Goal: Information Seeking & Learning: Learn about a topic

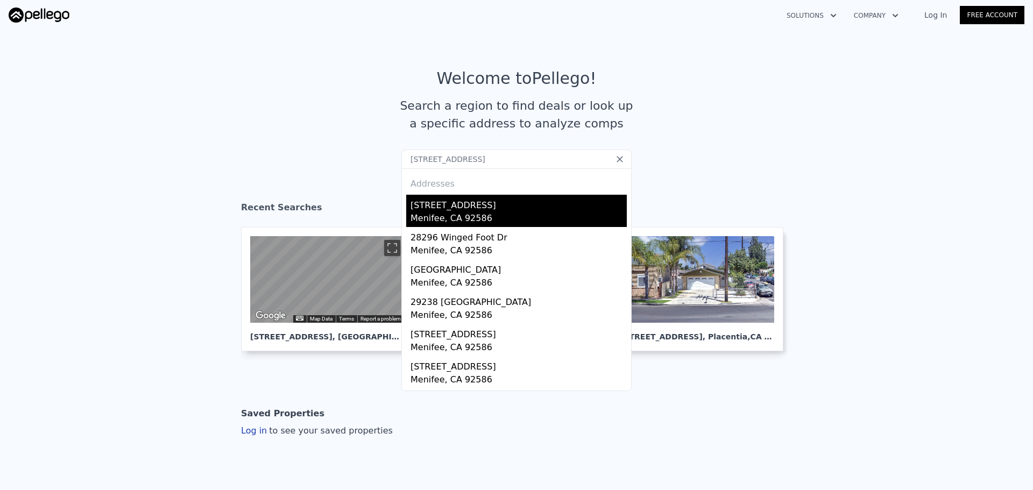
type input "[STREET_ADDRESS]"
click at [423, 212] on div "Menifee, CA 92586" at bounding box center [519, 219] width 216 height 15
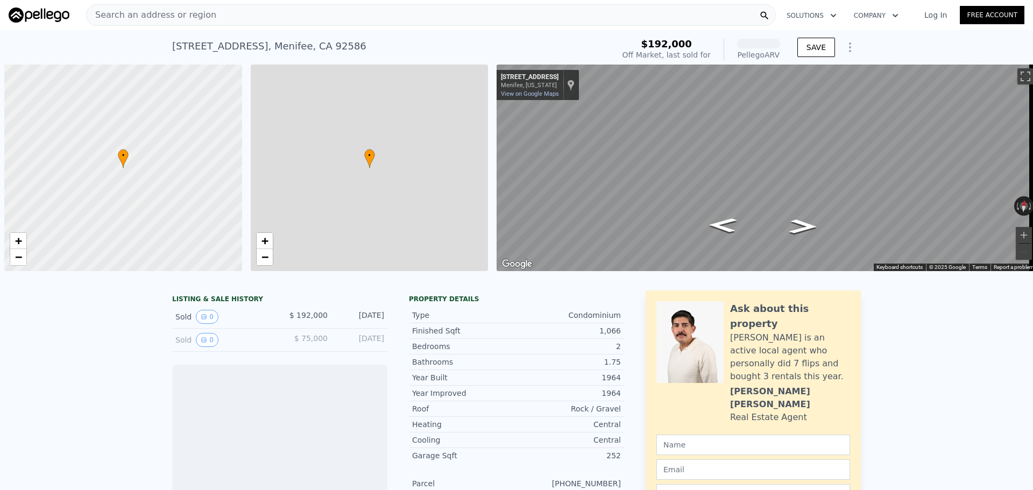
scroll to position [0, 4]
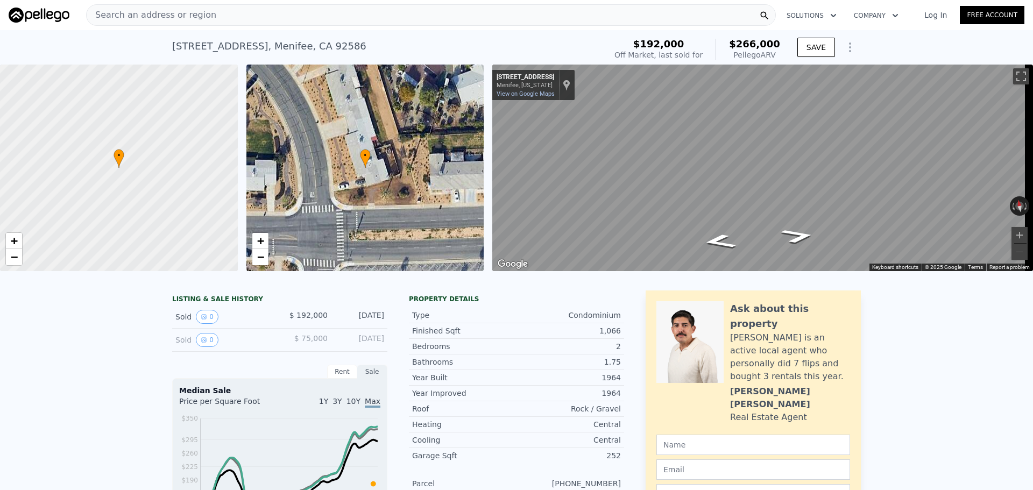
click at [456, 5] on div "Search an address or region" at bounding box center [431, 15] width 690 height 22
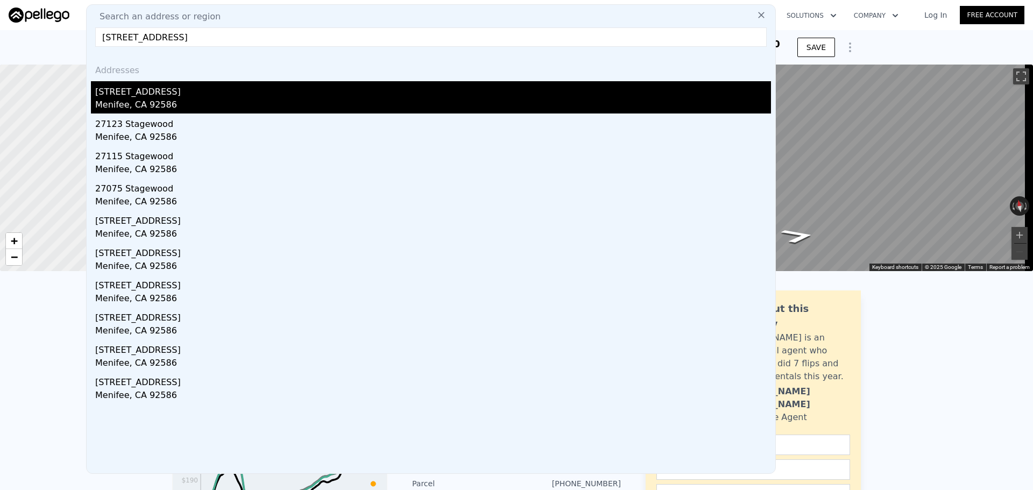
type input "[STREET_ADDRESS]"
click at [228, 95] on div "[STREET_ADDRESS]" at bounding box center [433, 89] width 676 height 17
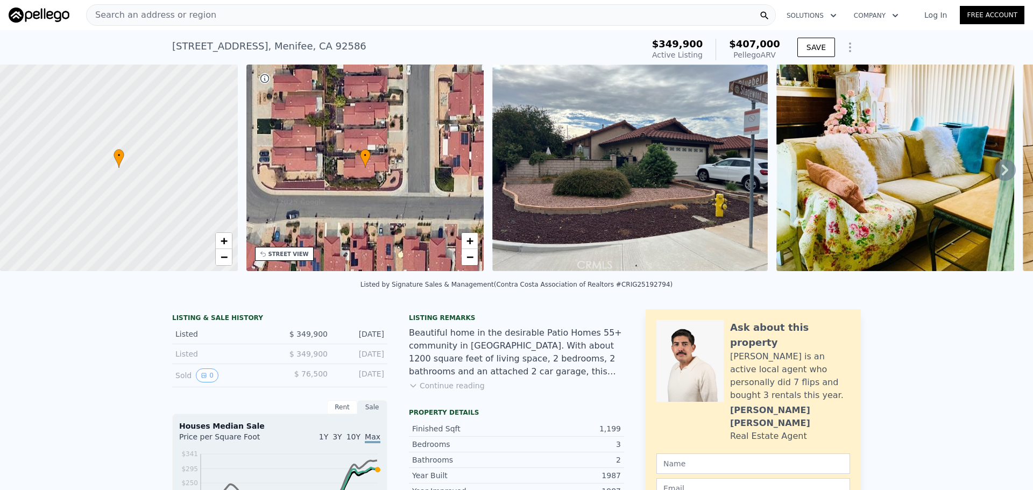
click at [259, 13] on div "Search an address or region" at bounding box center [431, 15] width 690 height 22
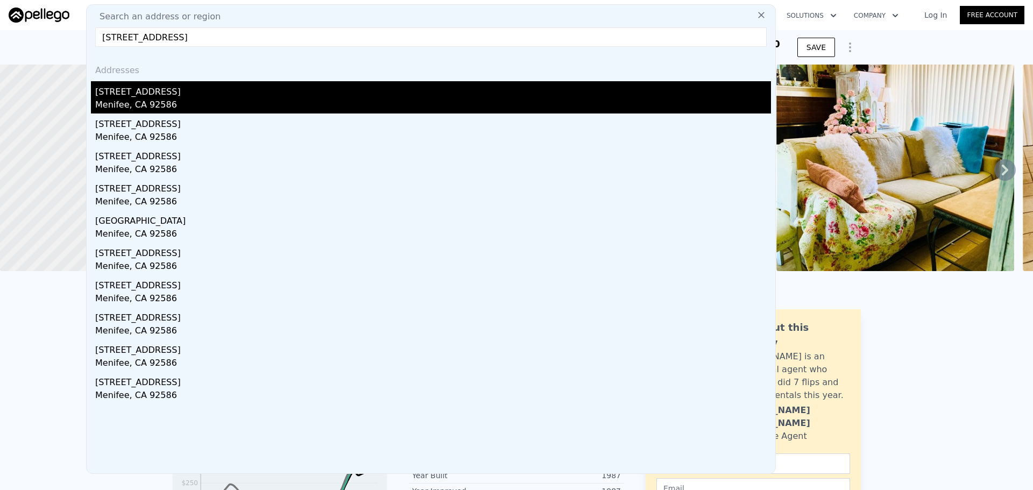
type input "[STREET_ADDRESS]"
click at [123, 98] on div "[STREET_ADDRESS]" at bounding box center [433, 89] width 676 height 17
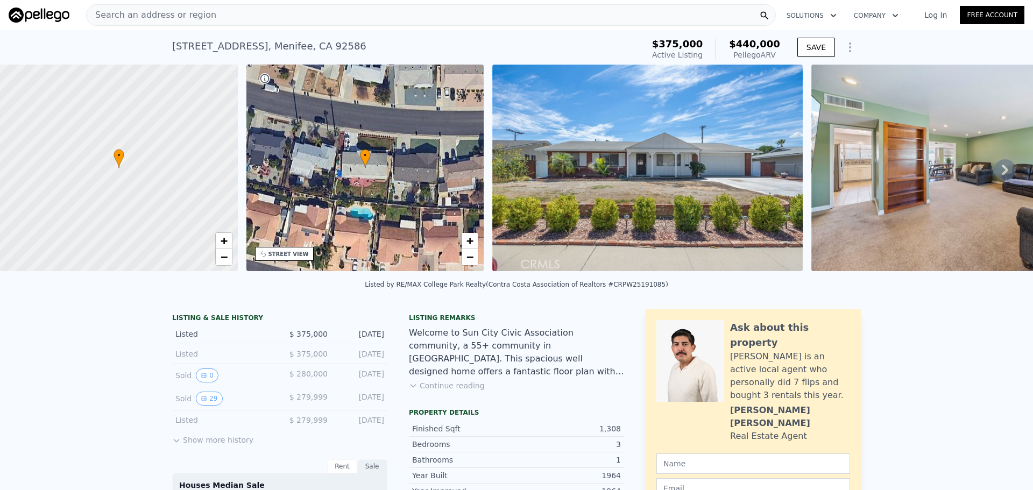
click at [293, 255] on div "STREET VIEW" at bounding box center [289, 254] width 40 height 8
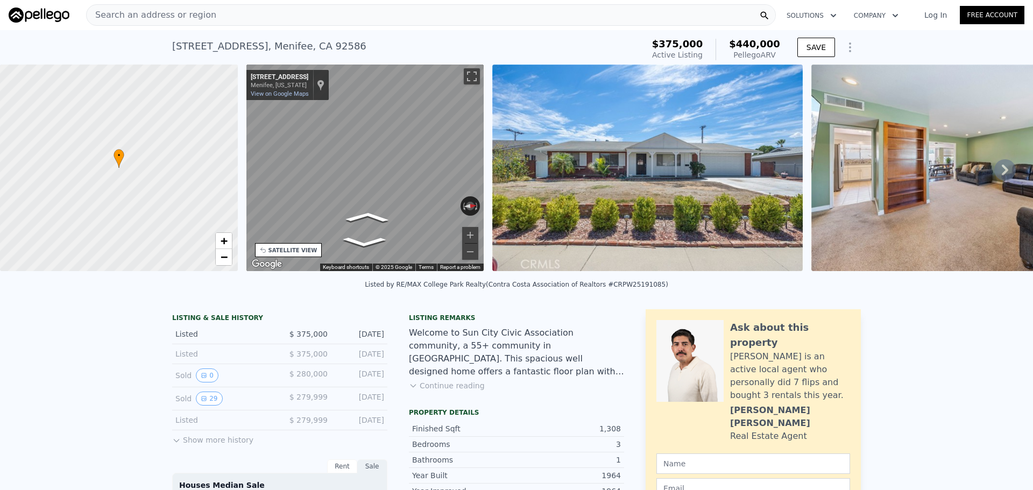
click at [299, 12] on div "Search an address or region" at bounding box center [431, 15] width 690 height 22
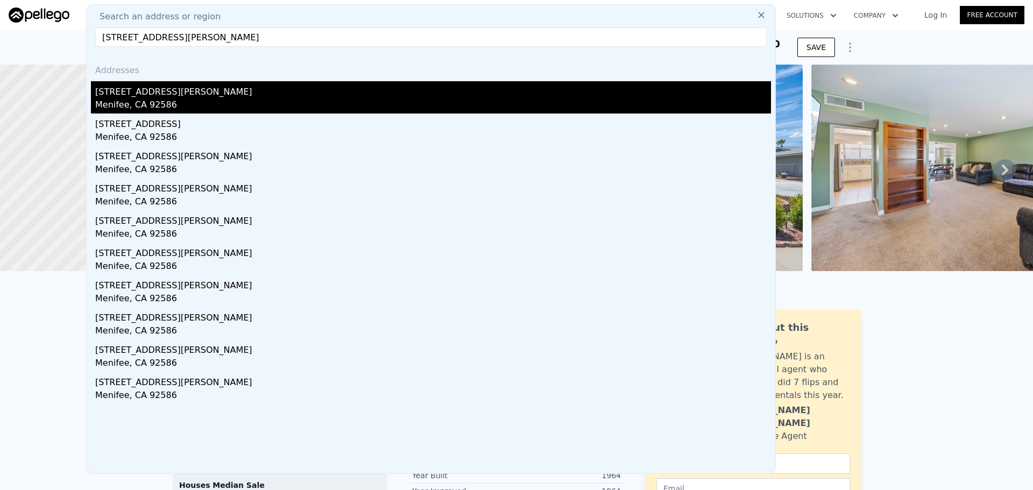
type input "[STREET_ADDRESS][PERSON_NAME]"
click at [141, 94] on div "[STREET_ADDRESS][PERSON_NAME]" at bounding box center [433, 89] width 676 height 17
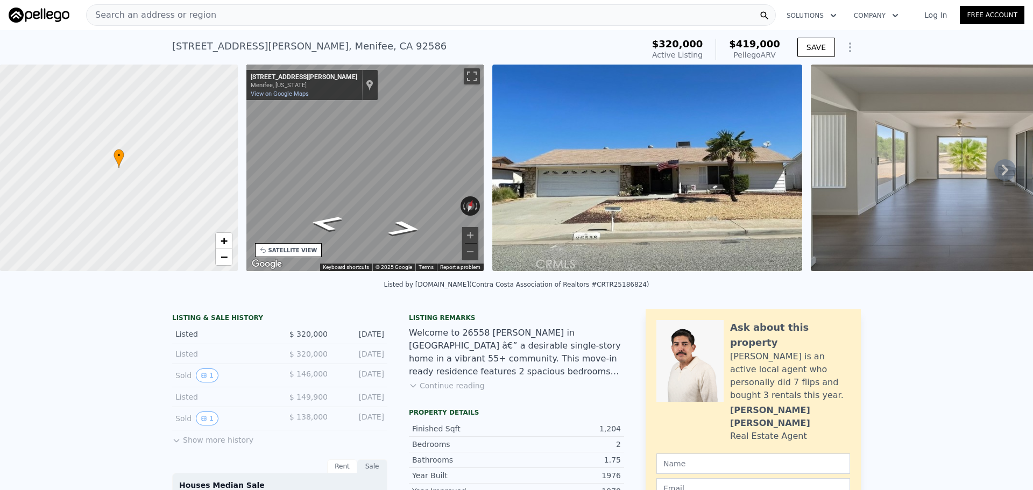
click at [192, 132] on div "• + − • + − STREET VIEW ← Move left → Move right ↑ Move up ↓ Move down + Zoom i…" at bounding box center [516, 170] width 1033 height 210
click at [268, 10] on div "Search an address or region" at bounding box center [431, 15] width 690 height 22
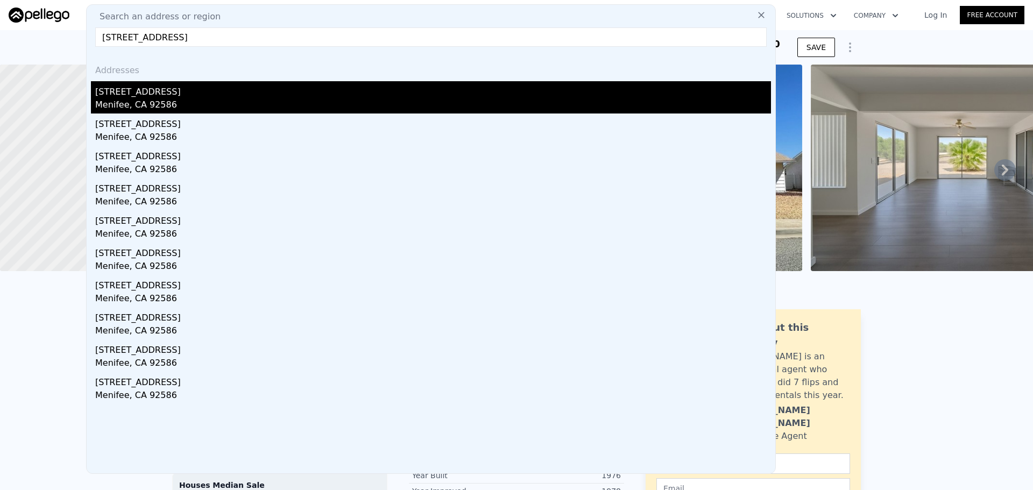
type input "[STREET_ADDRESS]"
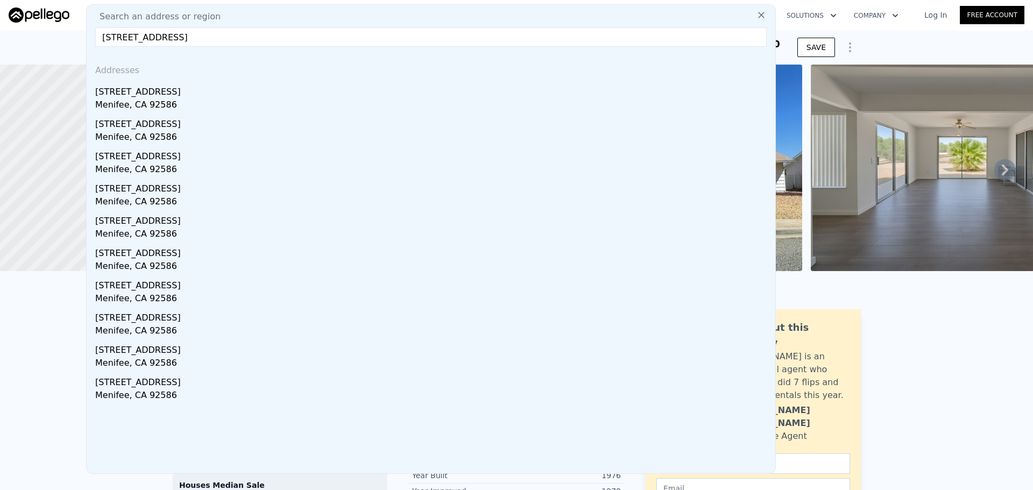
click at [227, 101] on div "Menifee, CA 92586" at bounding box center [433, 106] width 676 height 15
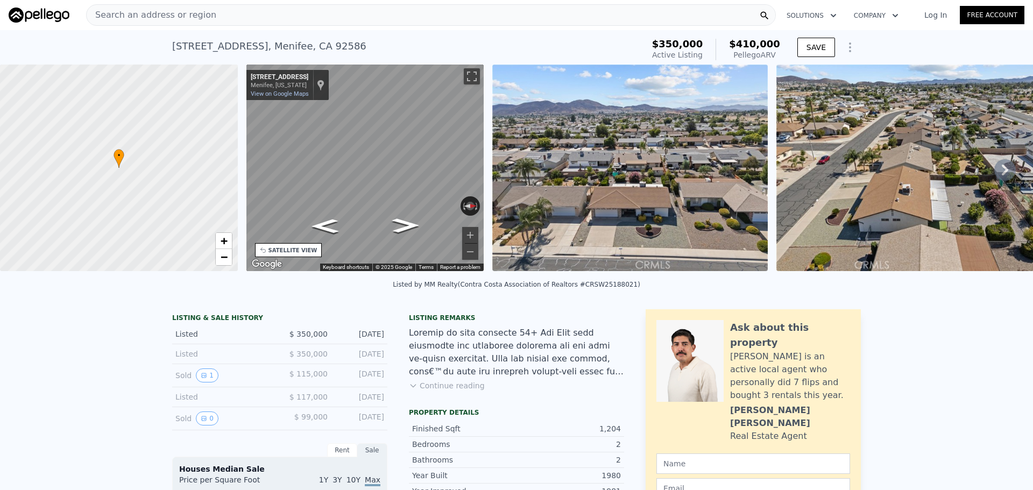
click at [271, 11] on div "Search an address or region" at bounding box center [431, 15] width 690 height 22
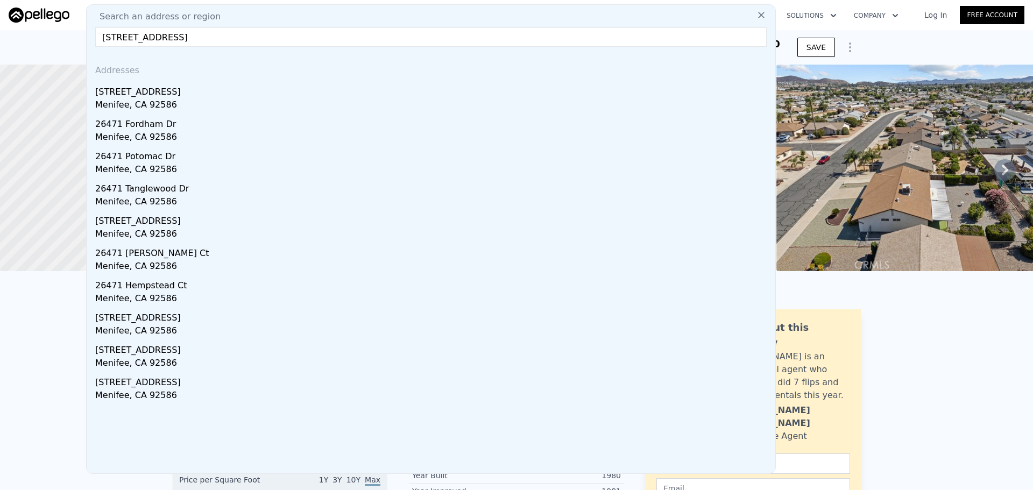
type input "[STREET_ADDRESS]"
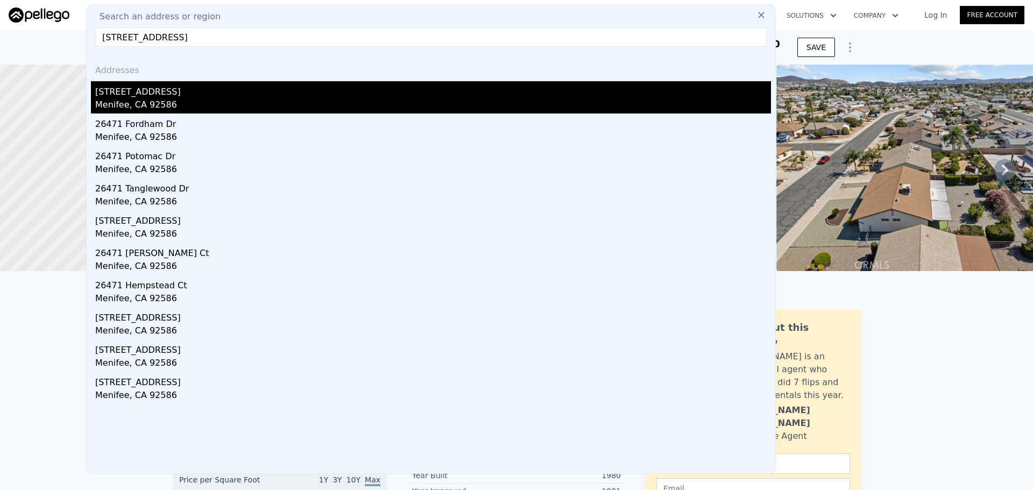
click at [256, 102] on div "Menifee, CA 92586" at bounding box center [433, 106] width 676 height 15
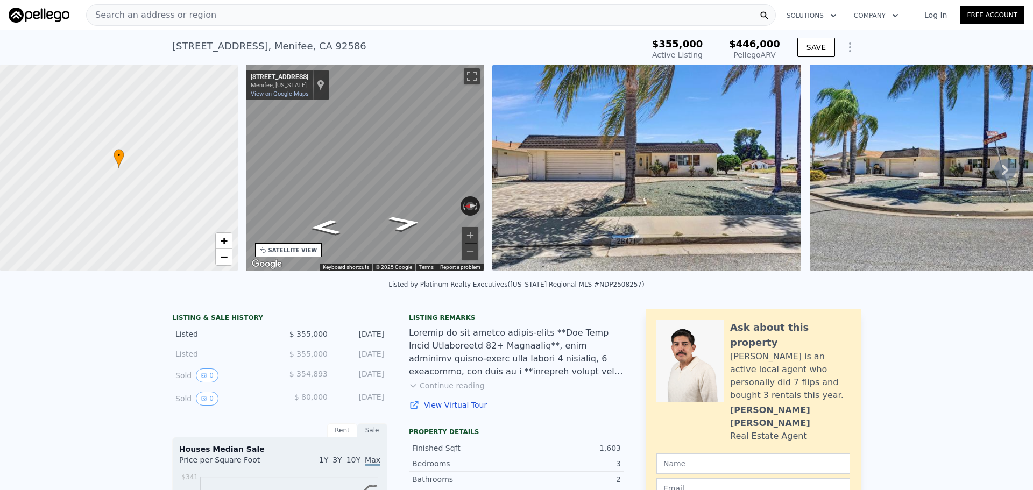
click at [255, 10] on div "Search an address or region" at bounding box center [431, 15] width 690 height 22
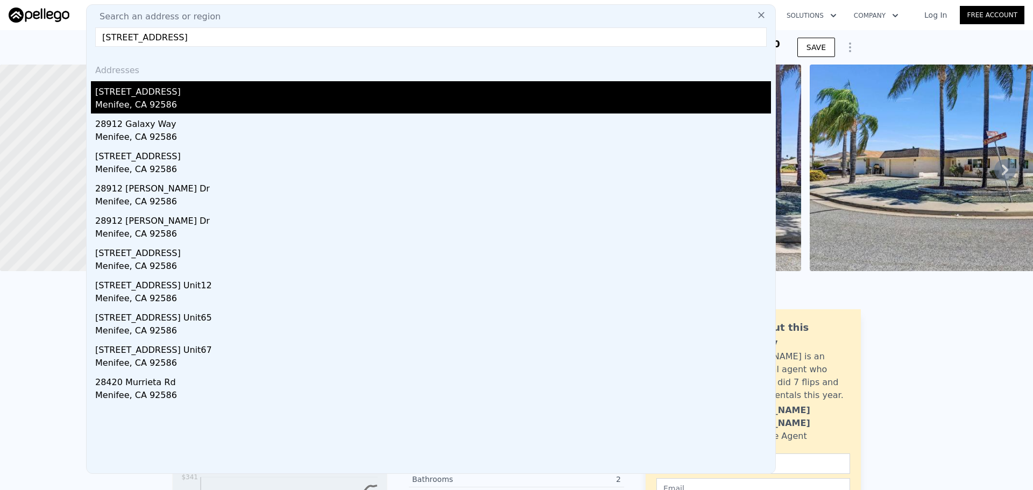
type input "[STREET_ADDRESS]"
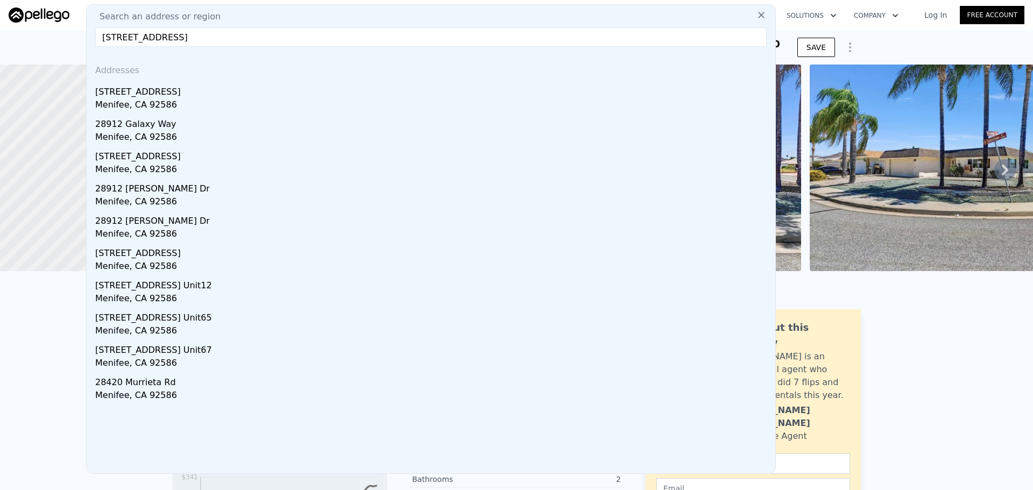
click at [208, 88] on div "[STREET_ADDRESS]" at bounding box center [433, 89] width 676 height 17
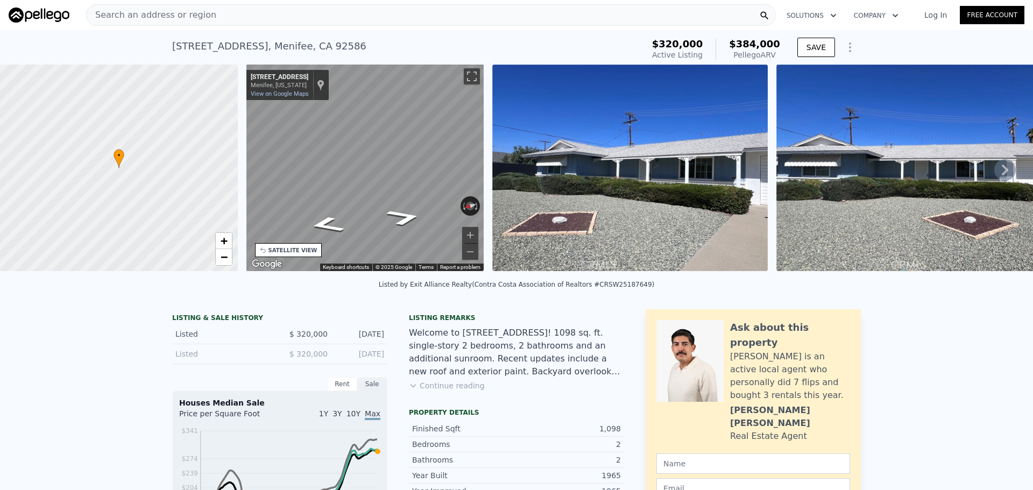
click at [226, 141] on div "• + − • + − STREET VIEW ← Move left → Move right ↑ Move up ↓ Move down + Zoom i…" at bounding box center [516, 170] width 1033 height 210
click at [265, 17] on div "Search an address or region" at bounding box center [431, 15] width 690 height 22
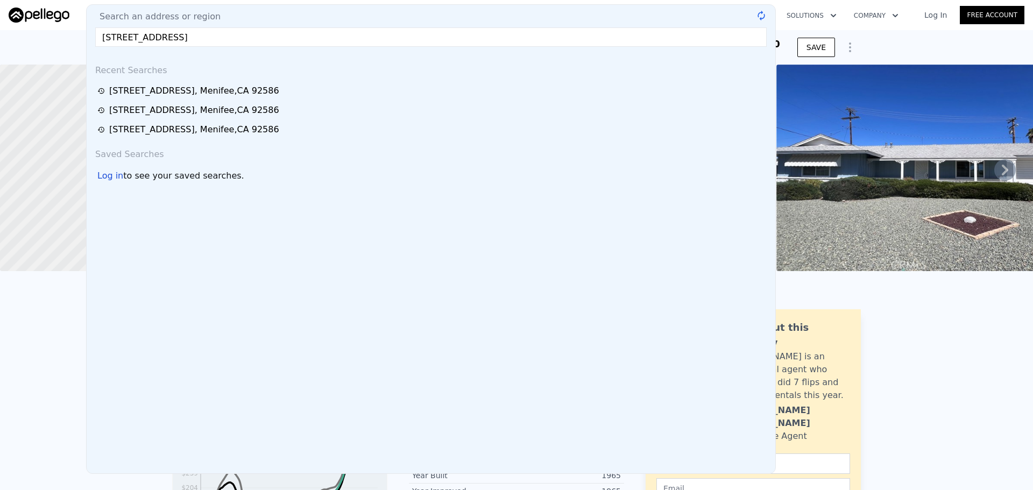
type input "[STREET_ADDRESS]"
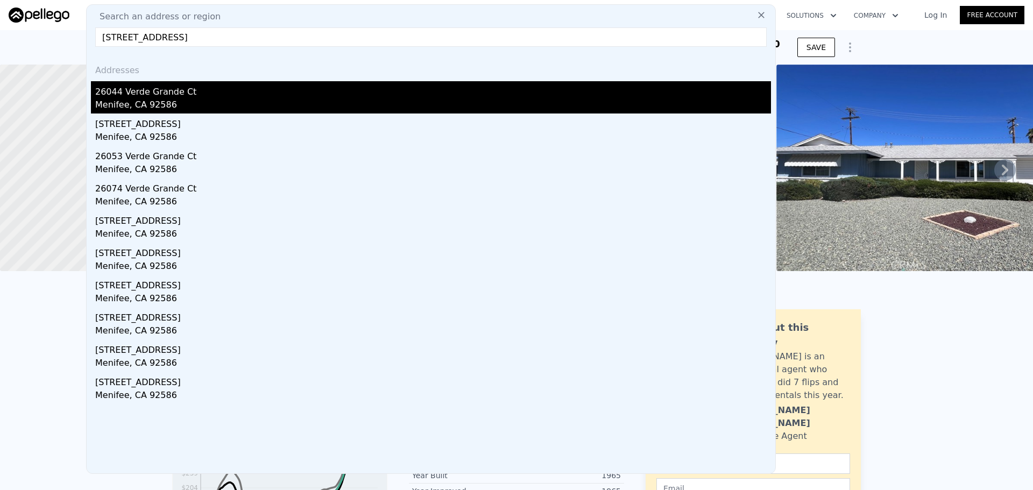
click at [206, 94] on div "26044 Verde Grande Ct" at bounding box center [433, 89] width 676 height 17
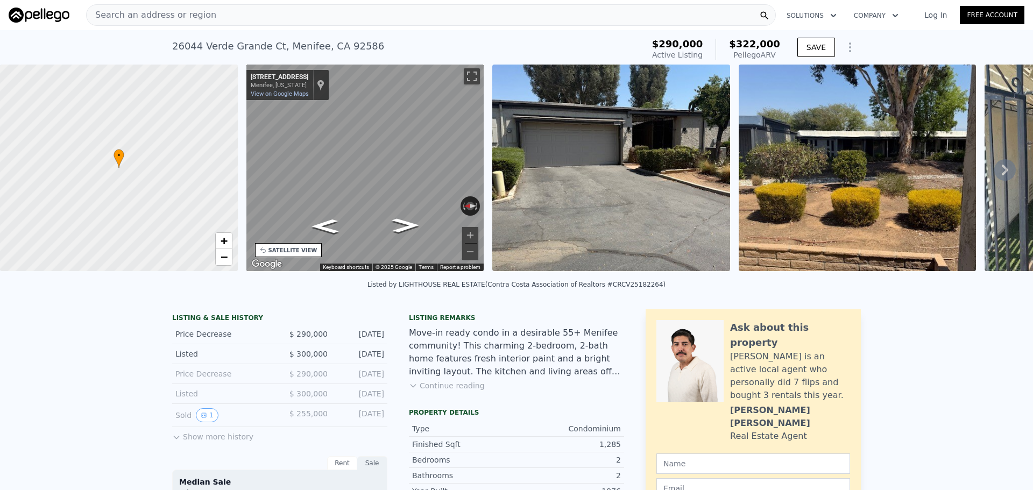
click at [269, 17] on div "Search an address or region" at bounding box center [431, 15] width 690 height 22
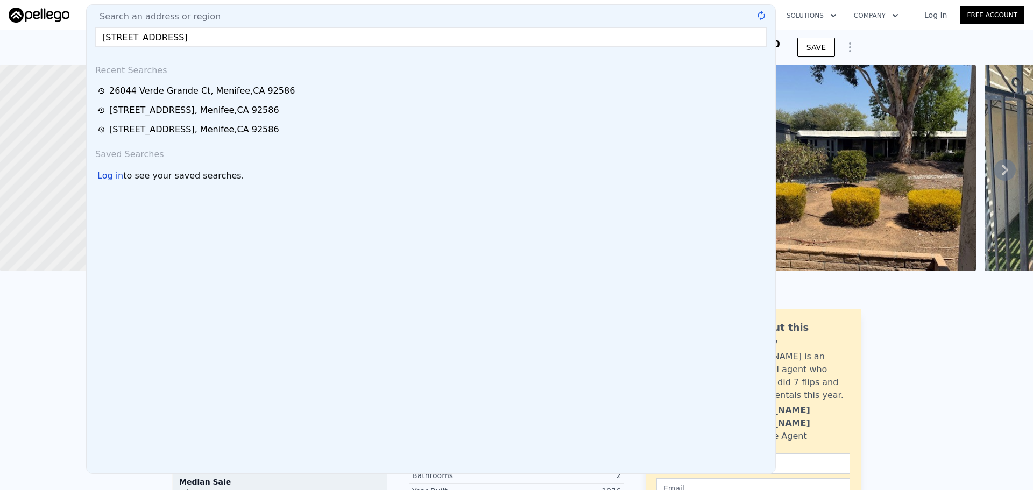
type input "[STREET_ADDRESS]"
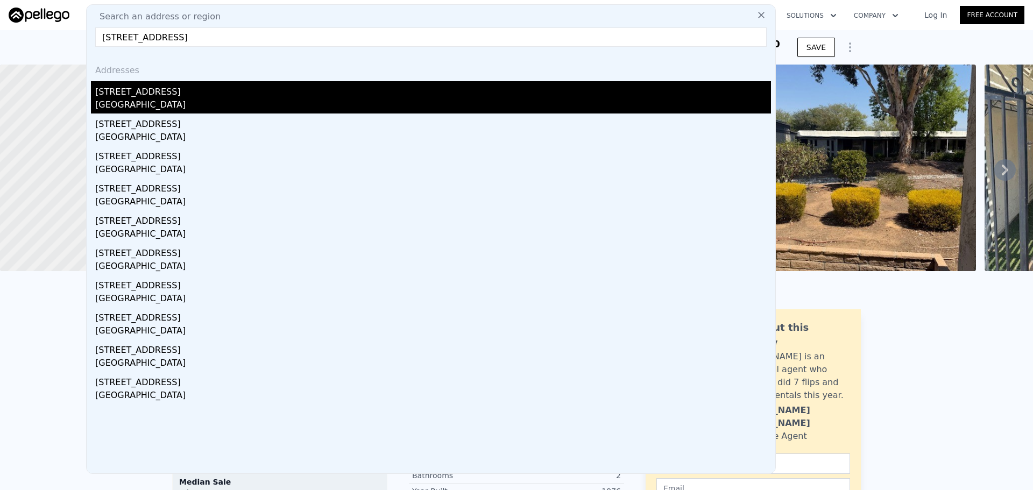
click at [225, 99] on div "[GEOGRAPHIC_DATA]" at bounding box center [433, 106] width 676 height 15
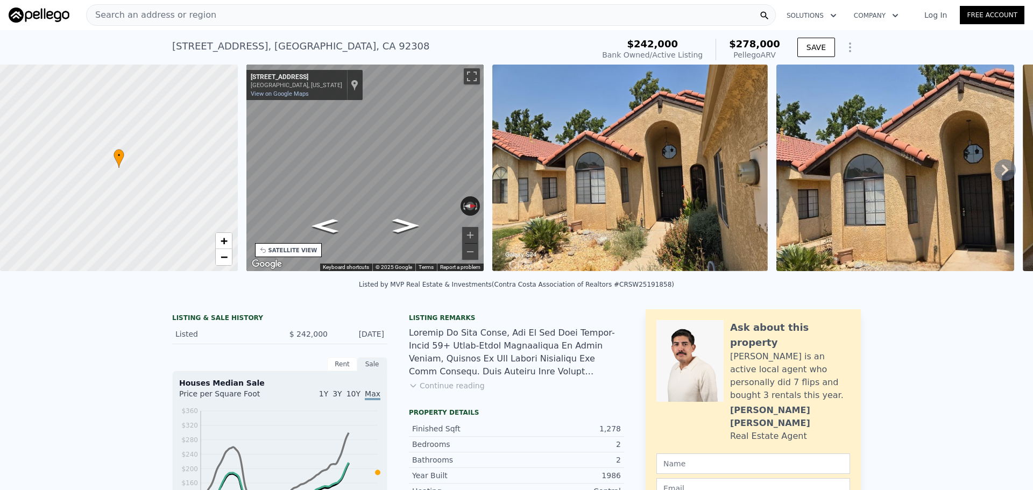
click at [343, 11] on div "Search an address or region" at bounding box center [431, 15] width 690 height 22
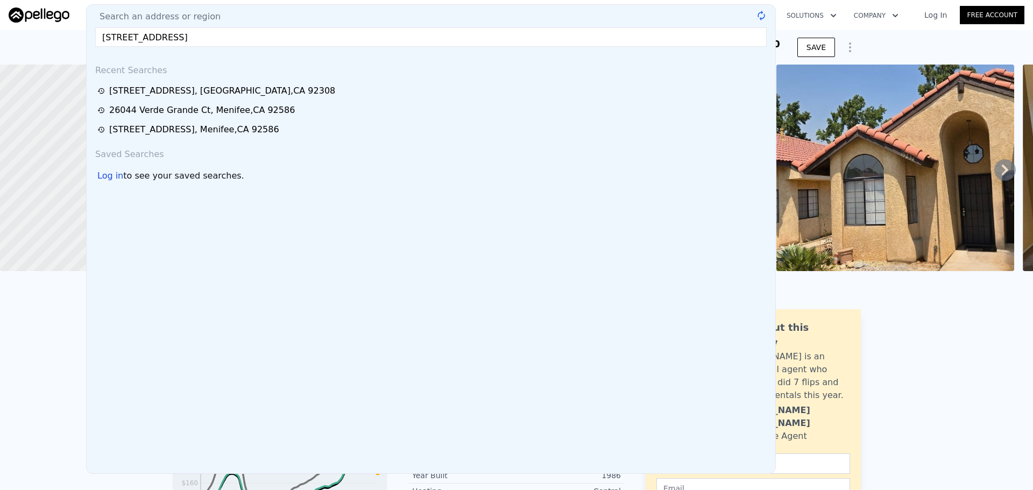
type input "[STREET_ADDRESS]"
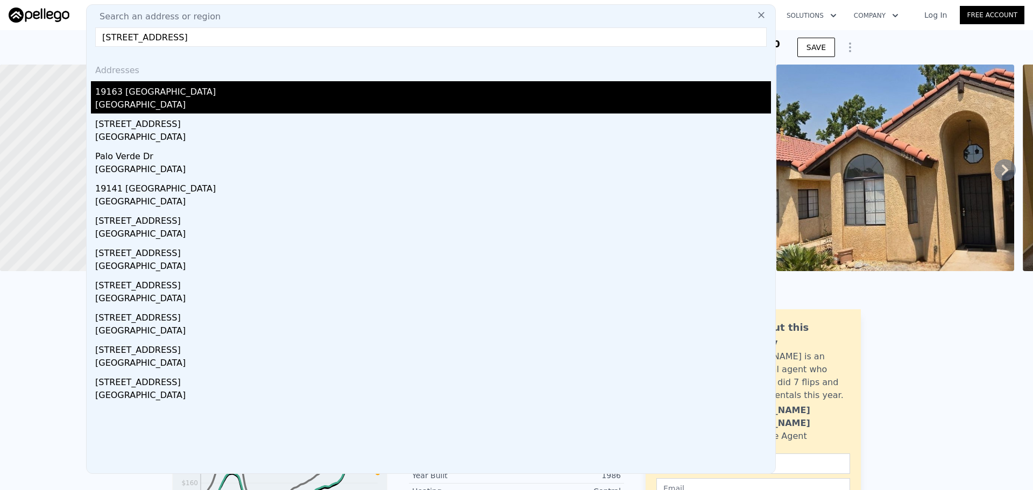
click at [261, 94] on div "19163 [GEOGRAPHIC_DATA]" at bounding box center [433, 89] width 676 height 17
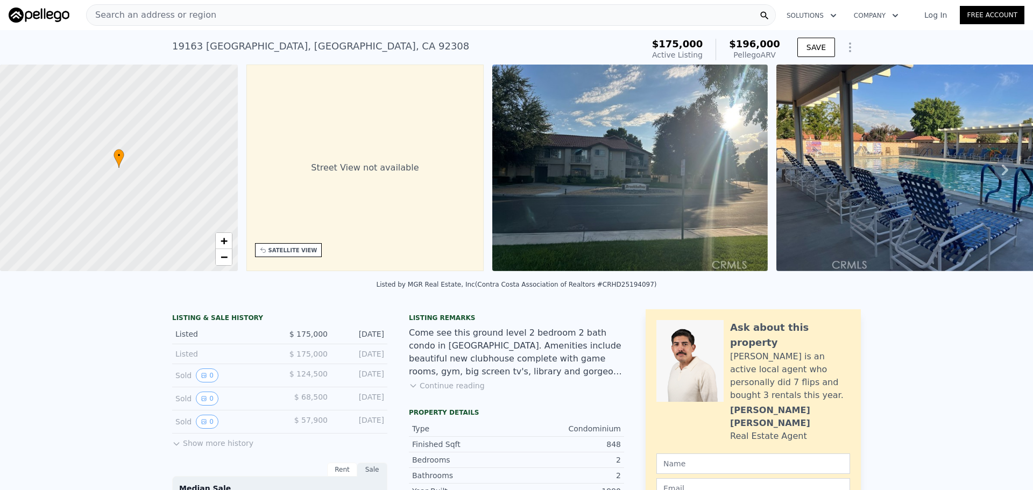
click at [296, 18] on div "Search an address or region" at bounding box center [431, 15] width 690 height 22
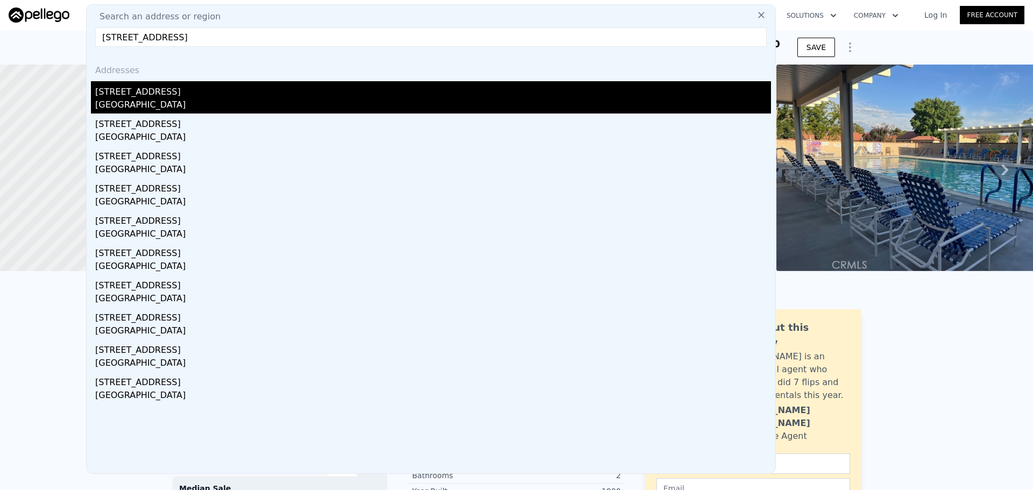
type input "[STREET_ADDRESS]"
click at [200, 100] on div "[GEOGRAPHIC_DATA]" at bounding box center [433, 106] width 676 height 15
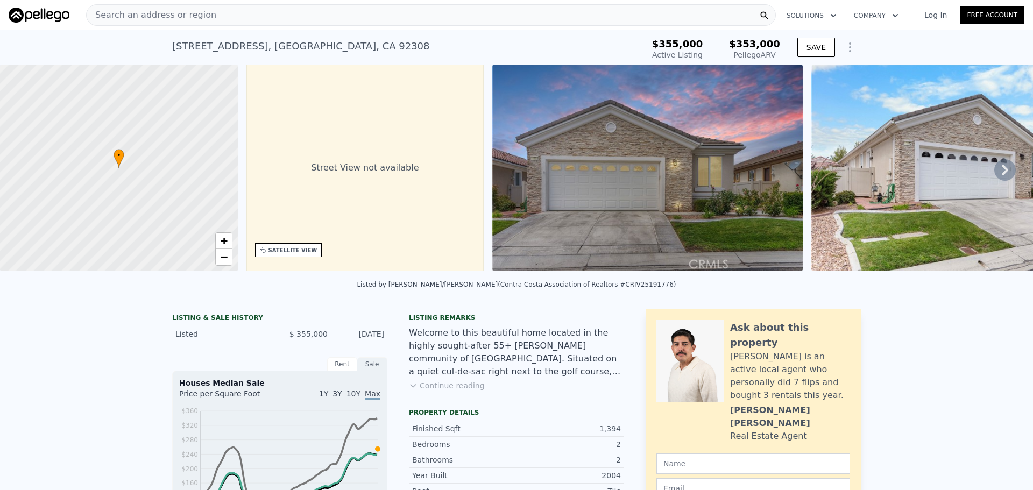
click at [374, 18] on div "Search an address or region" at bounding box center [431, 15] width 690 height 22
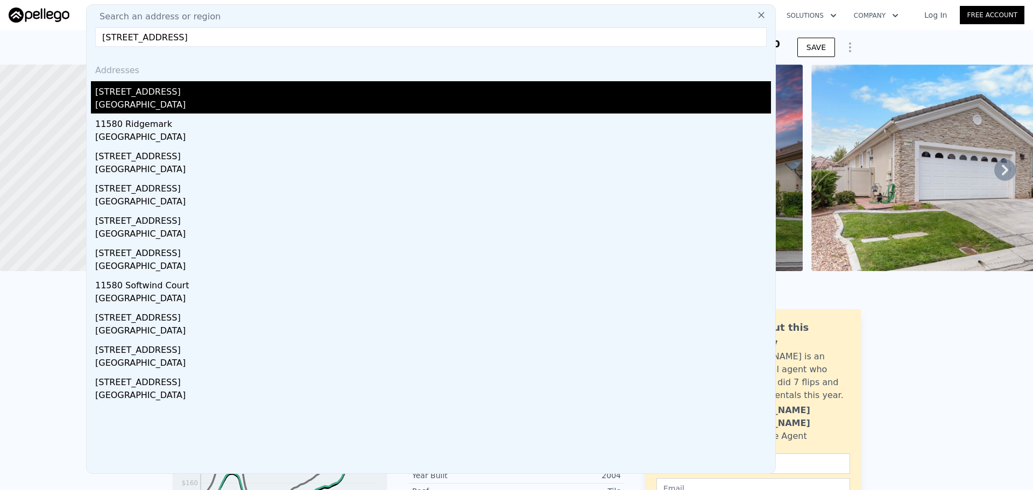
type input "[STREET_ADDRESS]"
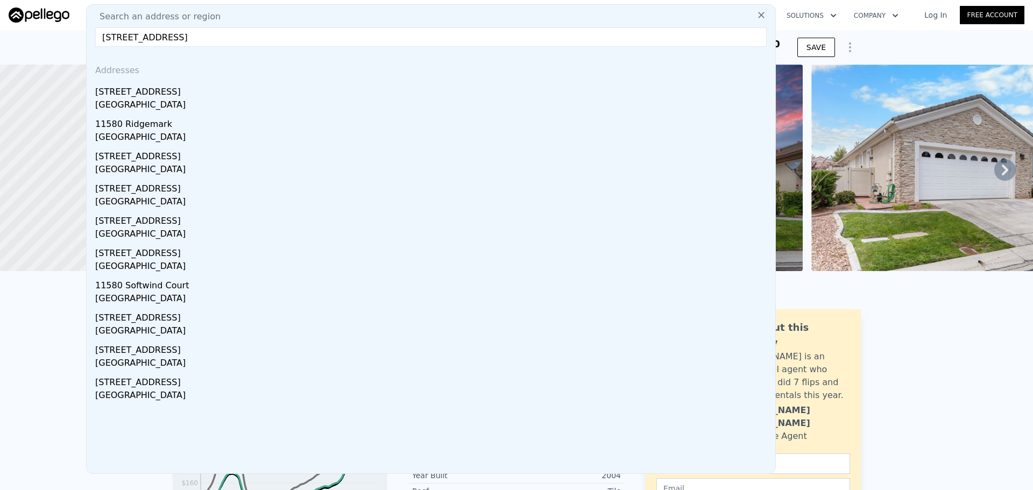
drag, startPoint x: 201, startPoint y: 96, endPoint x: 215, endPoint y: 0, distance: 96.9
click at [201, 96] on div "[STREET_ADDRESS]" at bounding box center [433, 89] width 676 height 17
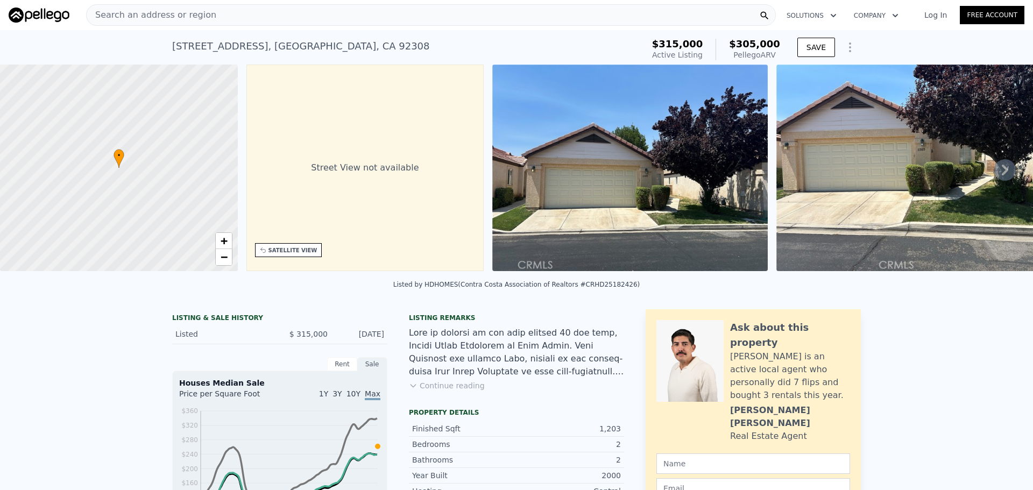
click at [296, 23] on div "Search an address or region" at bounding box center [431, 15] width 690 height 22
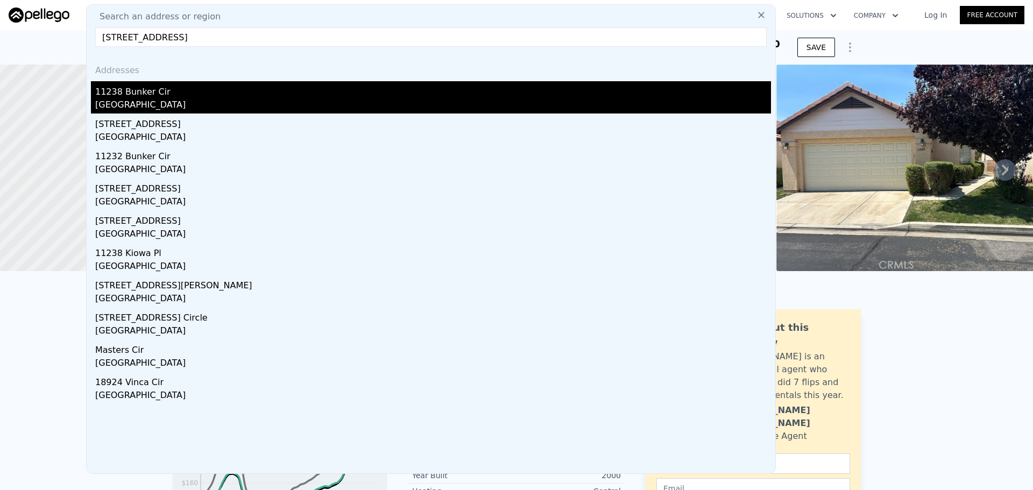
type input "[STREET_ADDRESS]"
click at [224, 87] on div "11238 Bunker Cir" at bounding box center [433, 89] width 676 height 17
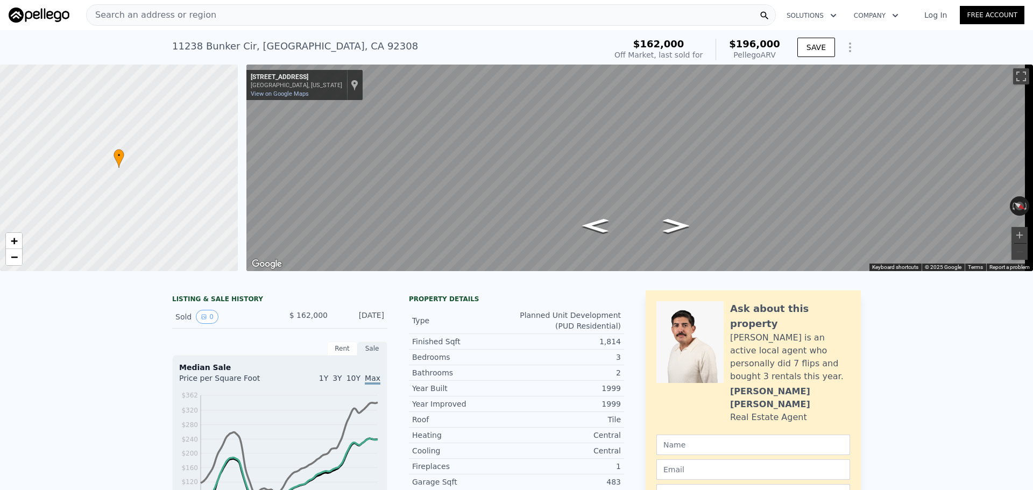
click at [336, 9] on div "Search an address or region" at bounding box center [431, 15] width 690 height 22
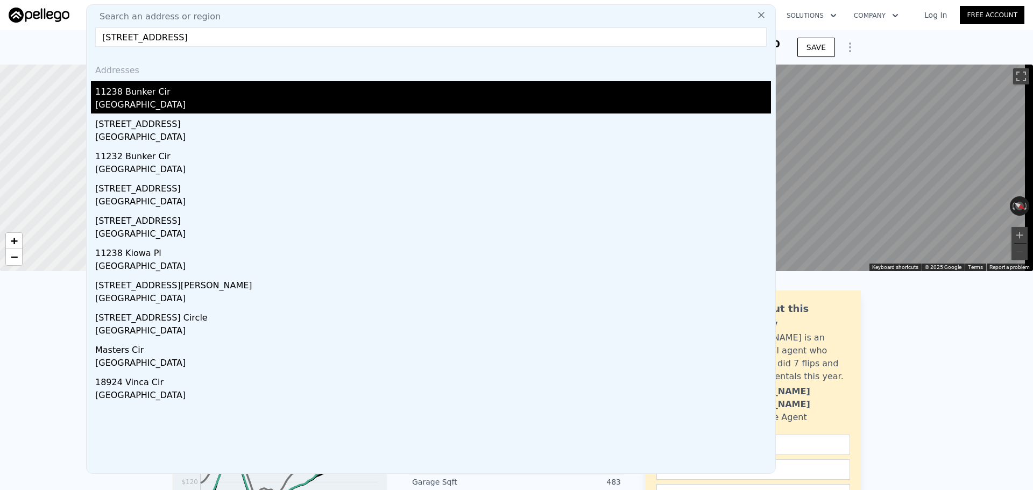
type input "[STREET_ADDRESS]"
click at [233, 90] on div "11238 Bunker Cir" at bounding box center [433, 89] width 676 height 17
